Goal: Task Accomplishment & Management: Manage account settings

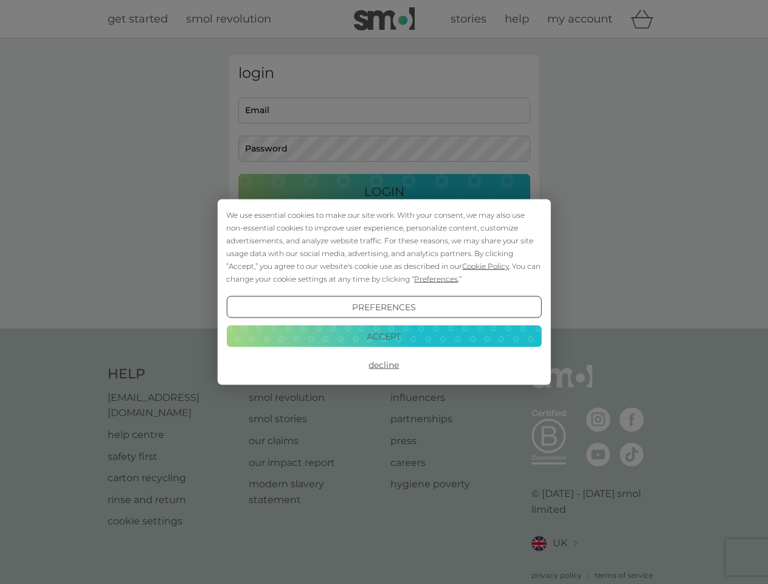
click at [486, 266] on span "Cookie Policy" at bounding box center [485, 265] width 47 height 9
click at [435, 278] on div "login Email Password Login ● ● ● ● ● ● ● ● ● ● ● ● ● ● ● ● ● ● ● ● ● ● ● ● ● ● …" at bounding box center [384, 183] width 310 height 256
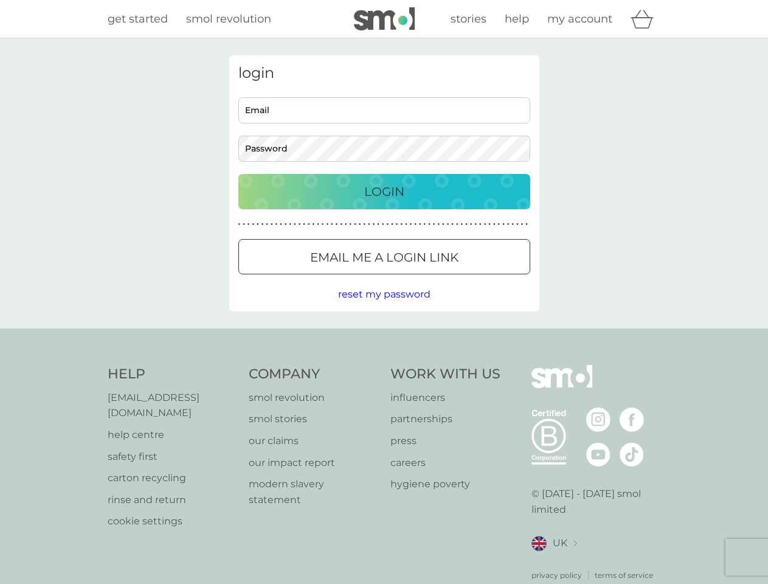
click at [384, 307] on div "login Email Password Login ● ● ● ● ● ● ● ● ● ● ● ● ● ● ● ● ● ● ● ● ● ● ● ● ● ● …" at bounding box center [384, 183] width 310 height 256
click at [384, 365] on div "Help [EMAIL_ADDRESS][DOMAIN_NAME] help centre safety first carton recycling rin…" at bounding box center [384, 473] width 553 height 216
click at [384, 336] on div "Help [EMAIL_ADDRESS][DOMAIN_NAME] help centre safety first carton recycling rin…" at bounding box center [384, 472] width 768 height 289
